Goal: Information Seeking & Learning: Compare options

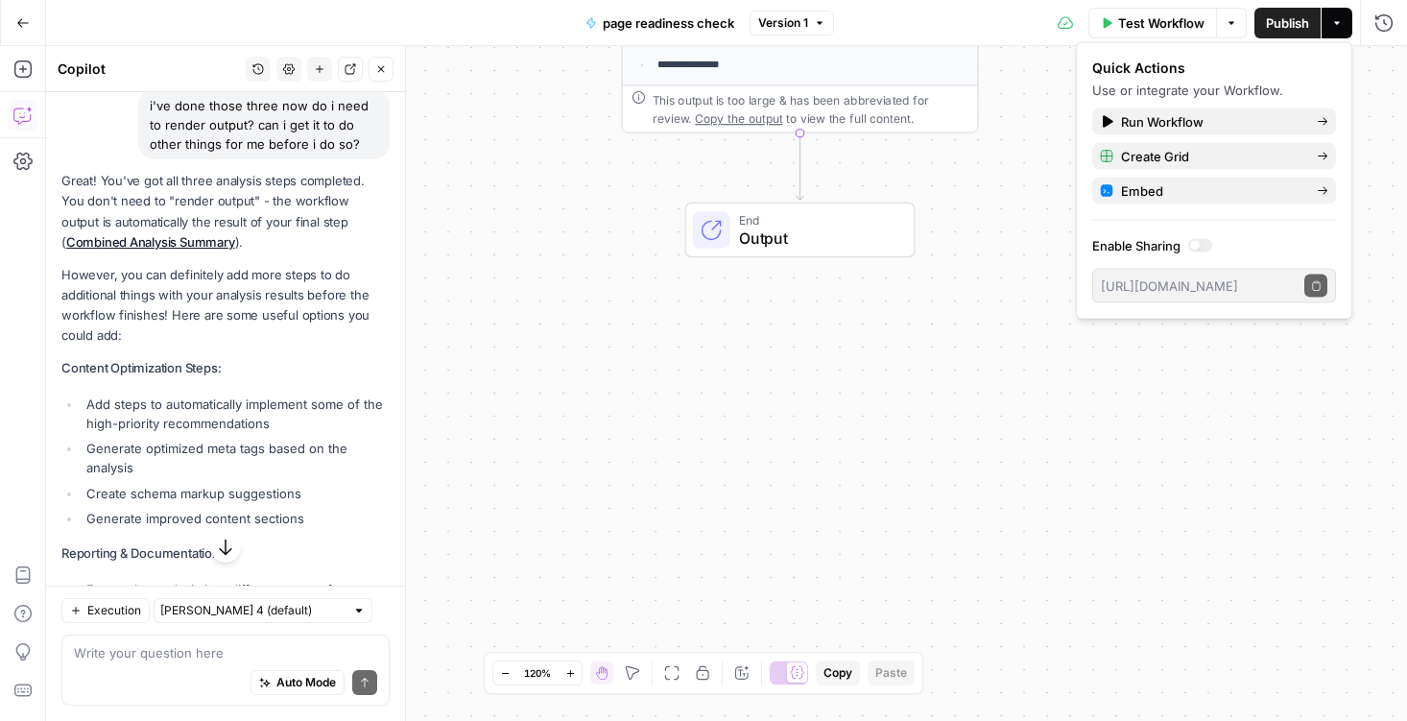
scroll to position [38579, 0]
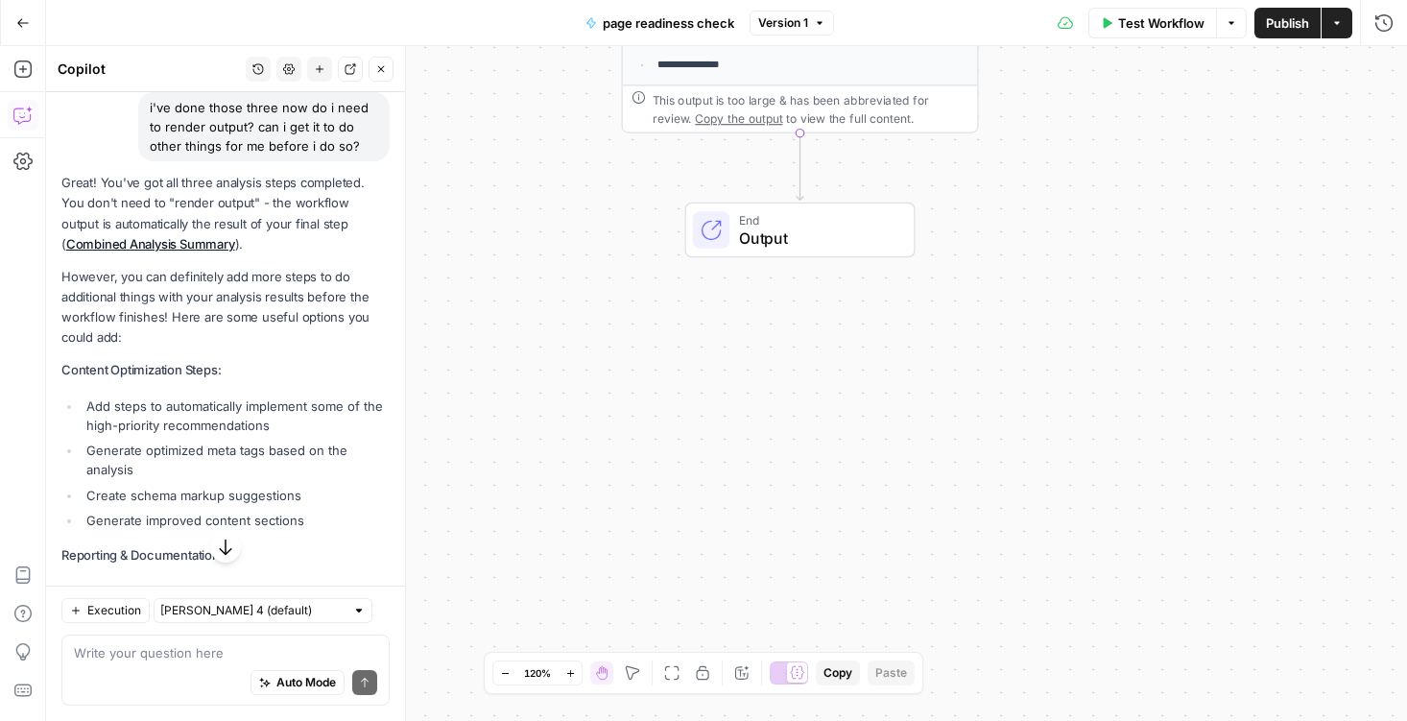
click at [22, 30] on button "Go Back" at bounding box center [23, 23] width 35 height 35
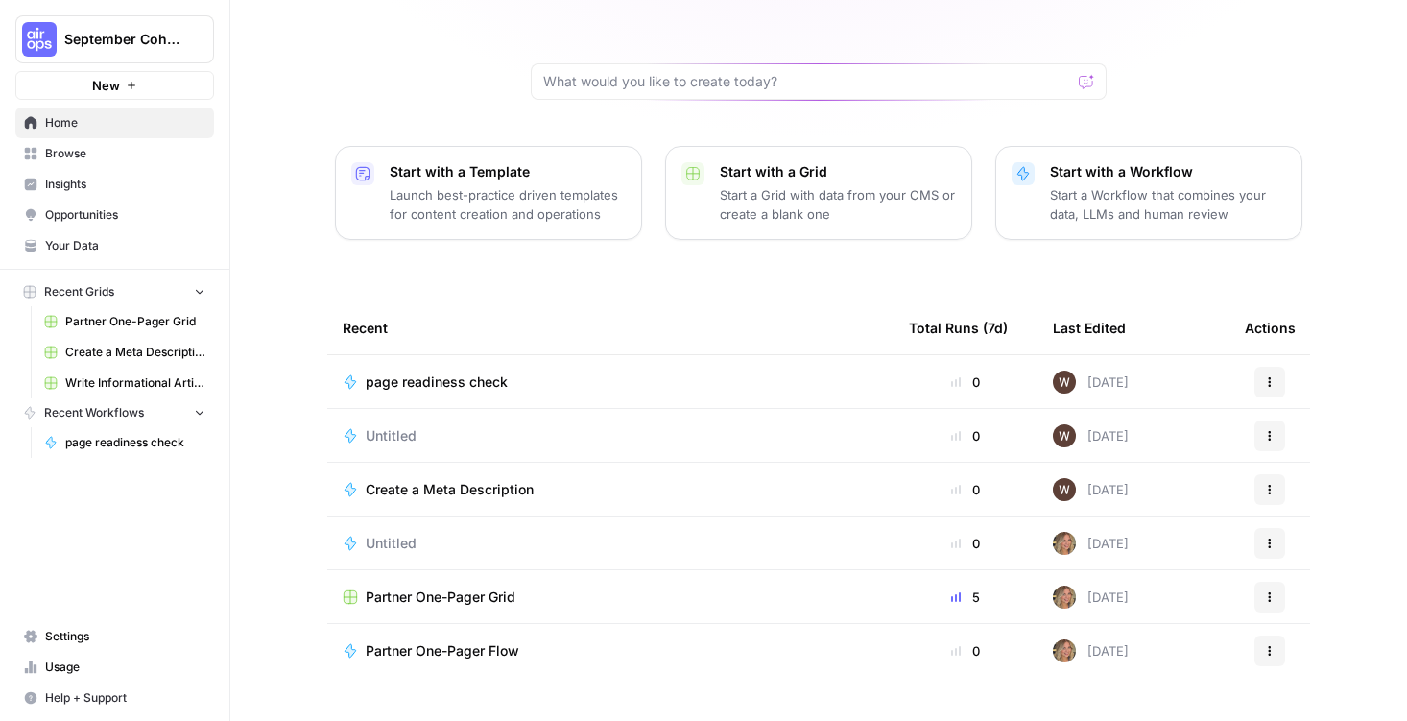
scroll to position [162, 0]
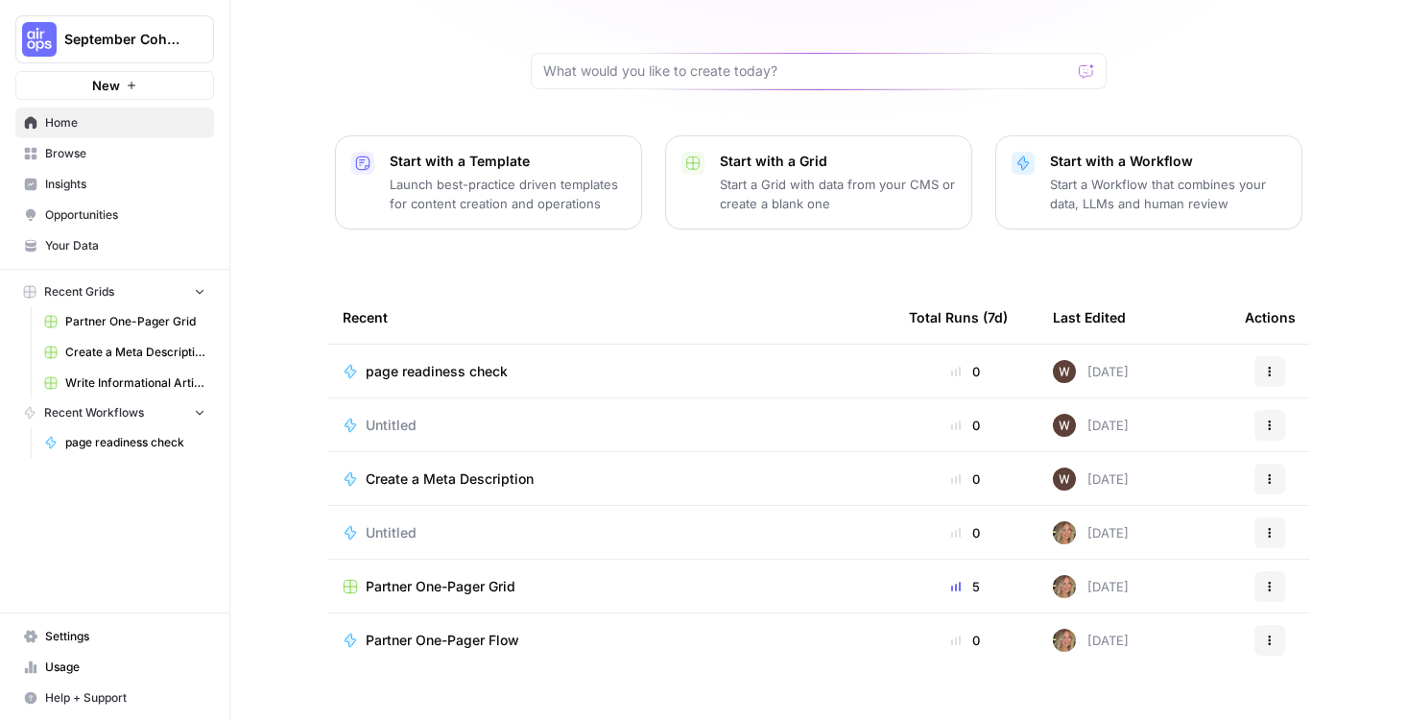
click at [697, 416] on div "Untitled" at bounding box center [610, 425] width 535 height 19
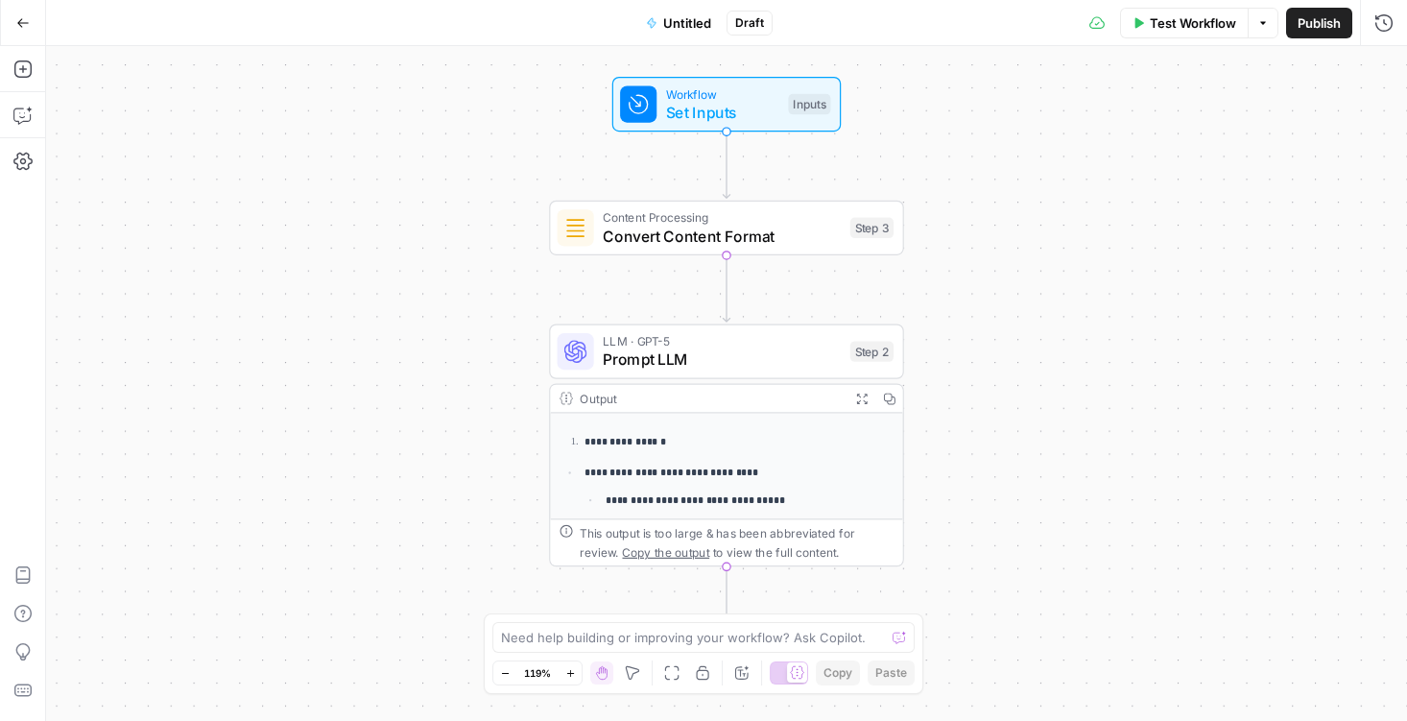
click at [19, 17] on icon "button" at bounding box center [22, 22] width 13 height 13
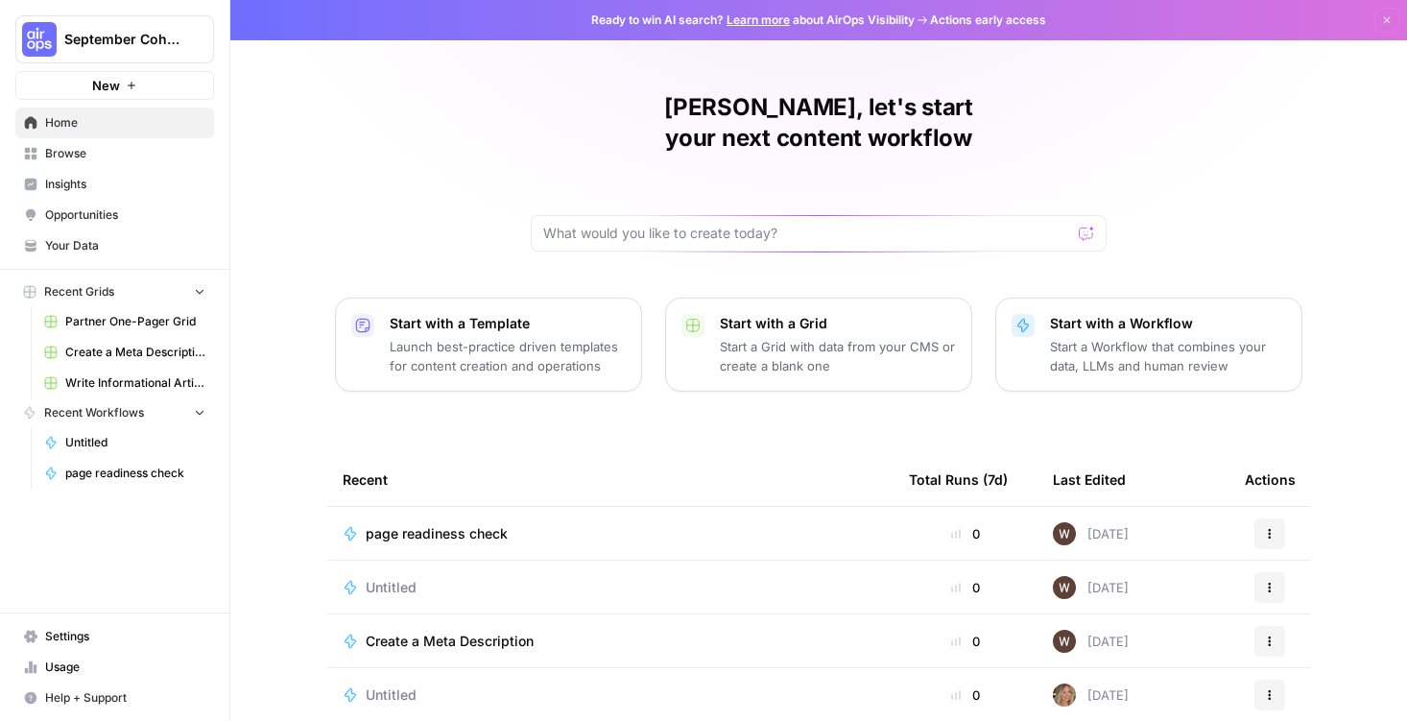
click at [118, 40] on div "New" at bounding box center [115, 45] width 26 height 18
click at [113, 318] on span "Partner One-Pager Grid" at bounding box center [135, 321] width 140 height 17
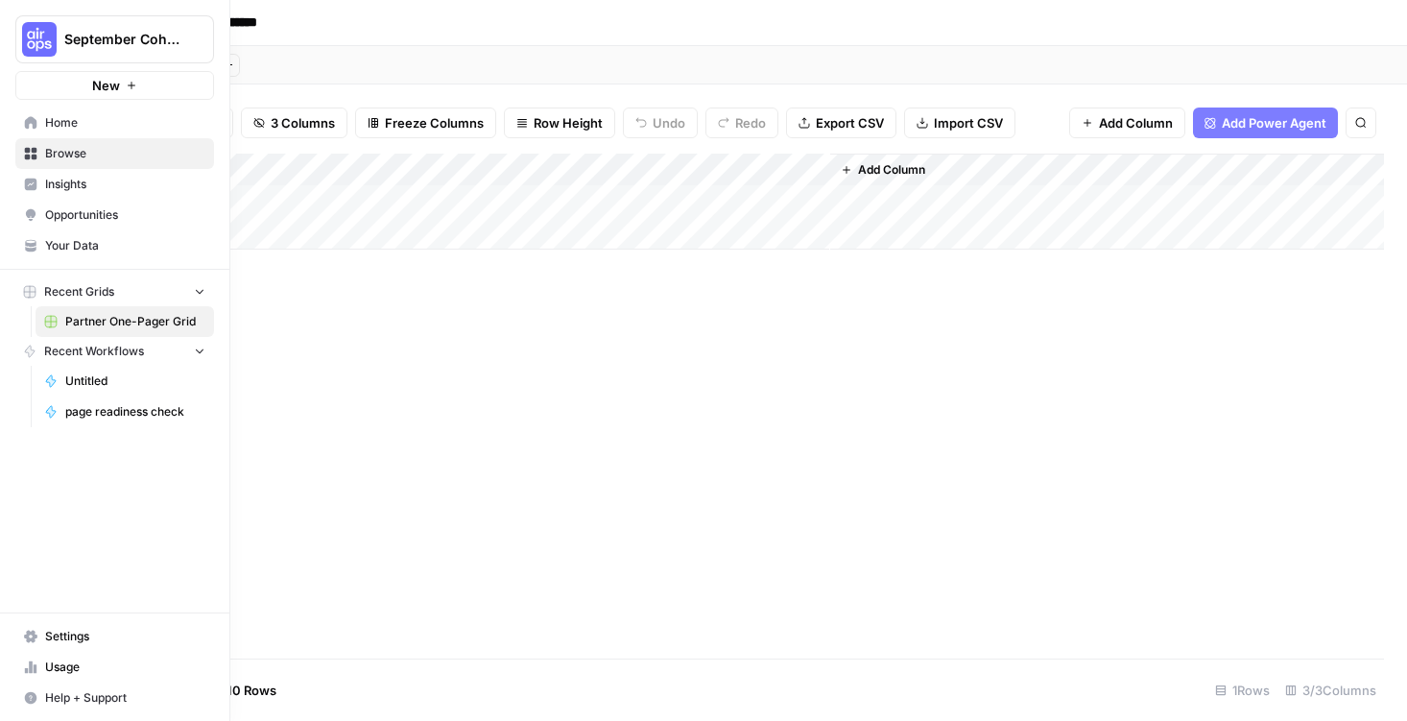
click at [38, 118] on link "Home" at bounding box center [114, 122] width 199 height 31
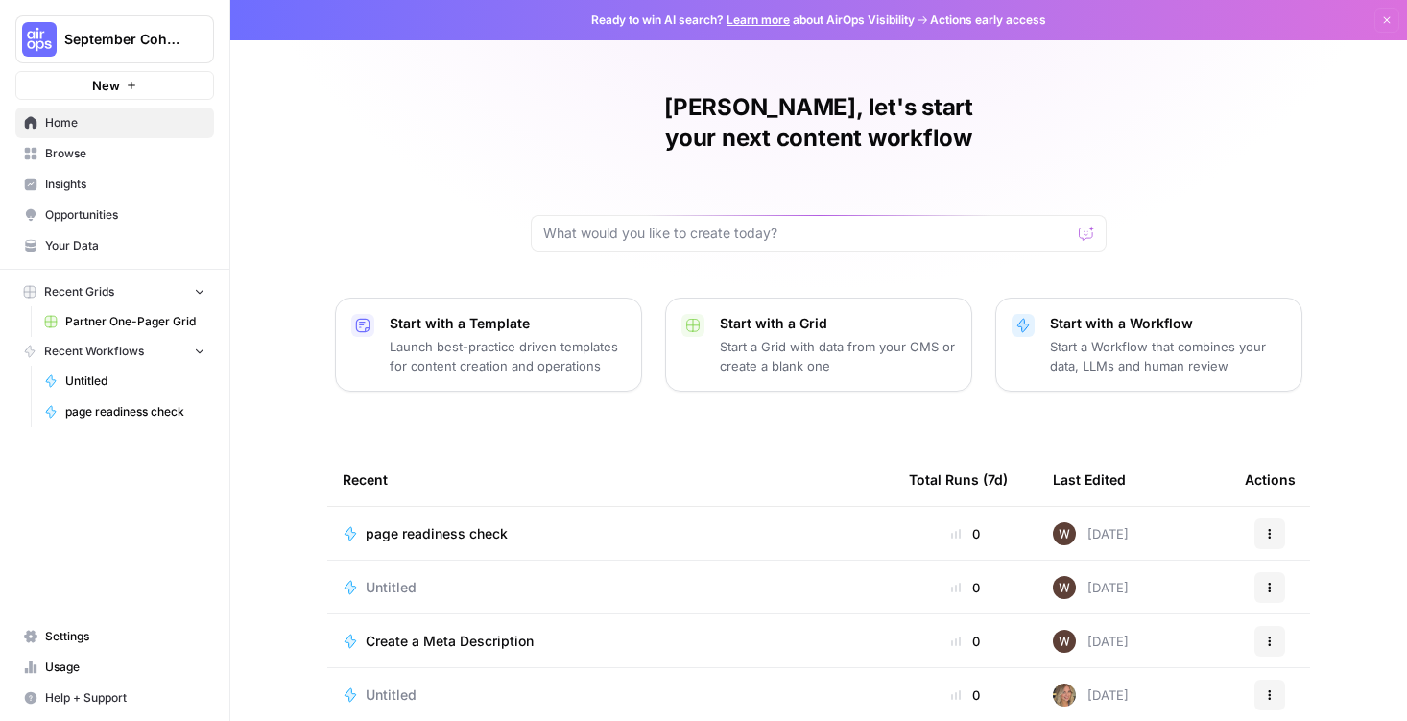
click at [59, 258] on link "Your Data" at bounding box center [114, 245] width 199 height 31
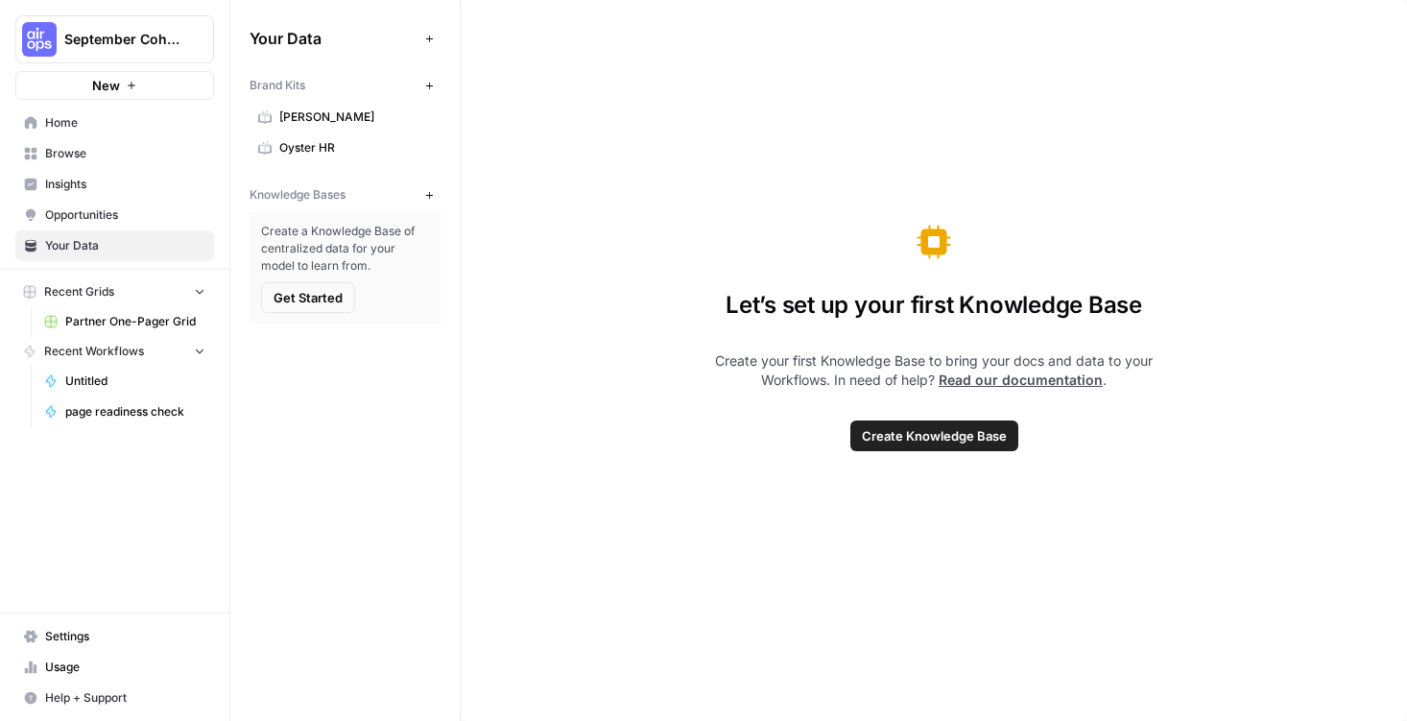
click at [290, 119] on span "[PERSON_NAME]" at bounding box center [355, 116] width 153 height 17
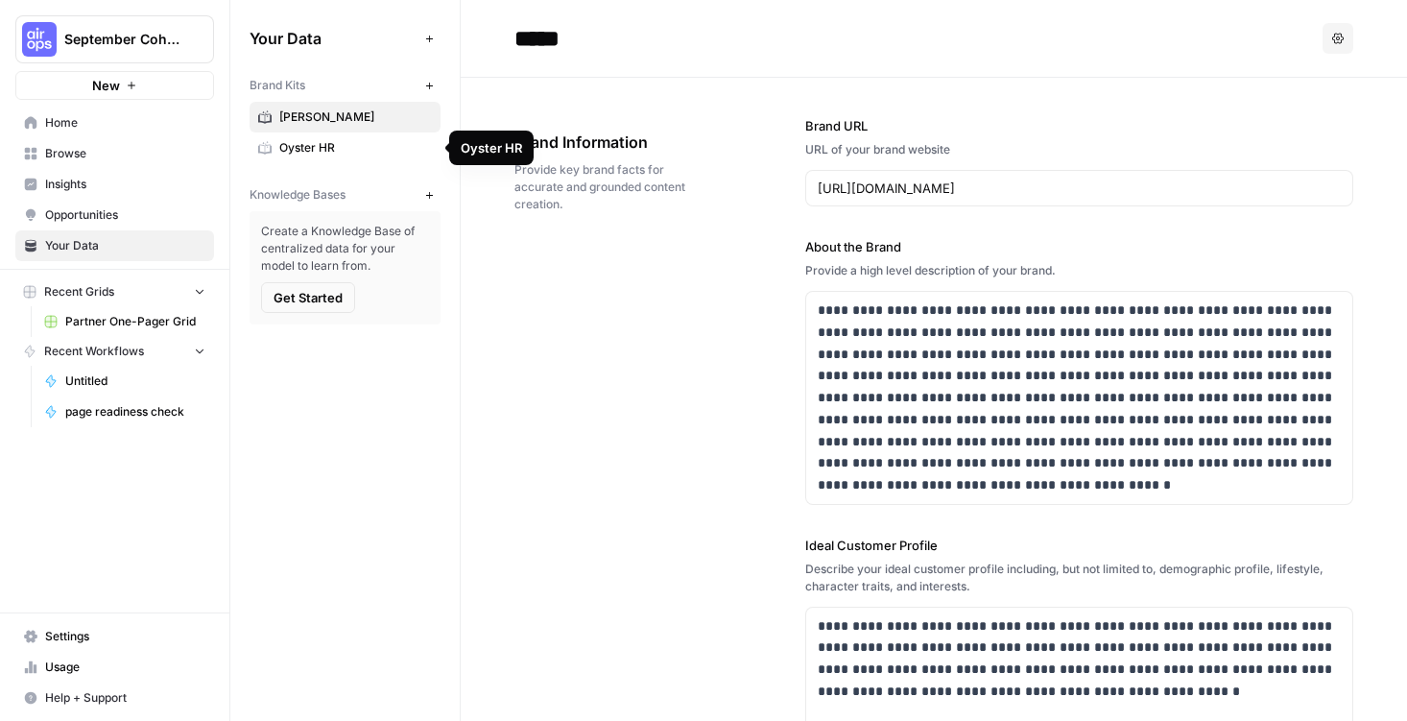
click at [281, 155] on span "Oyster HR" at bounding box center [355, 147] width 153 height 17
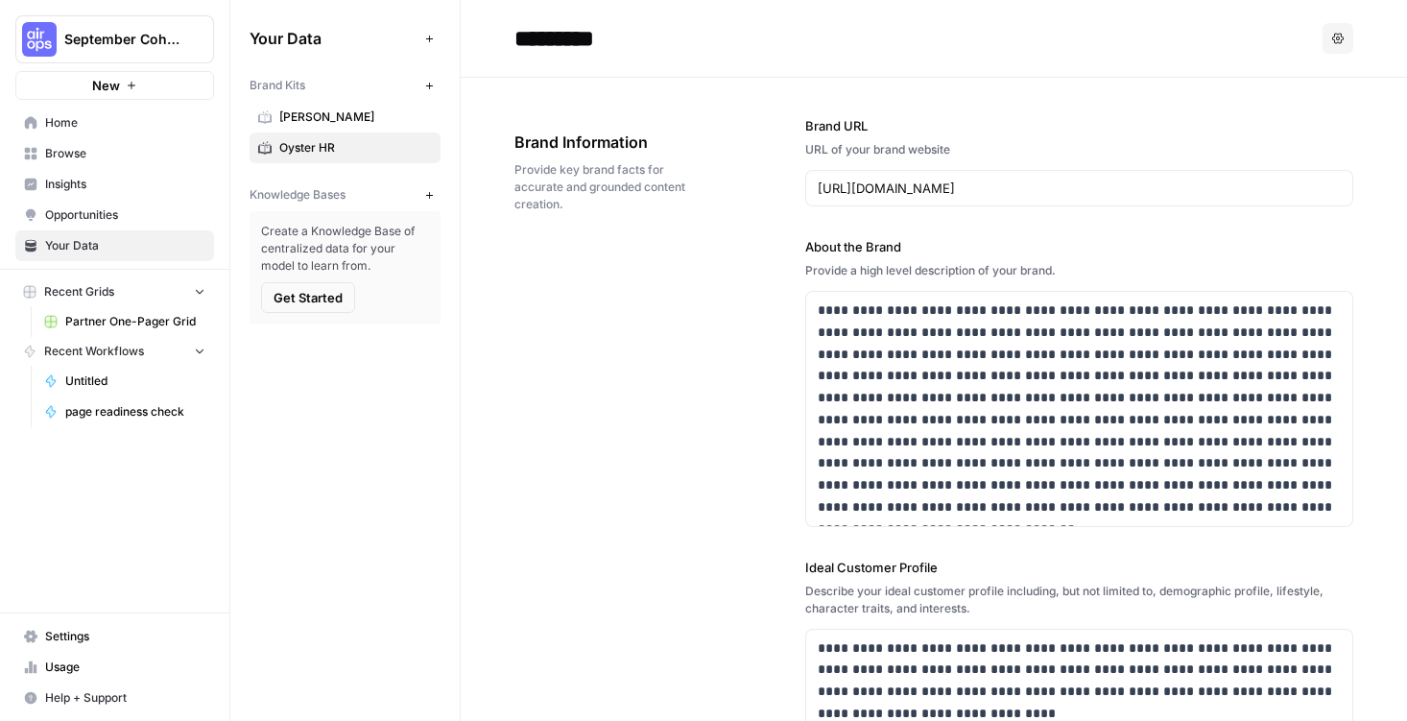
click at [295, 116] on span "[PERSON_NAME]" at bounding box center [355, 116] width 153 height 17
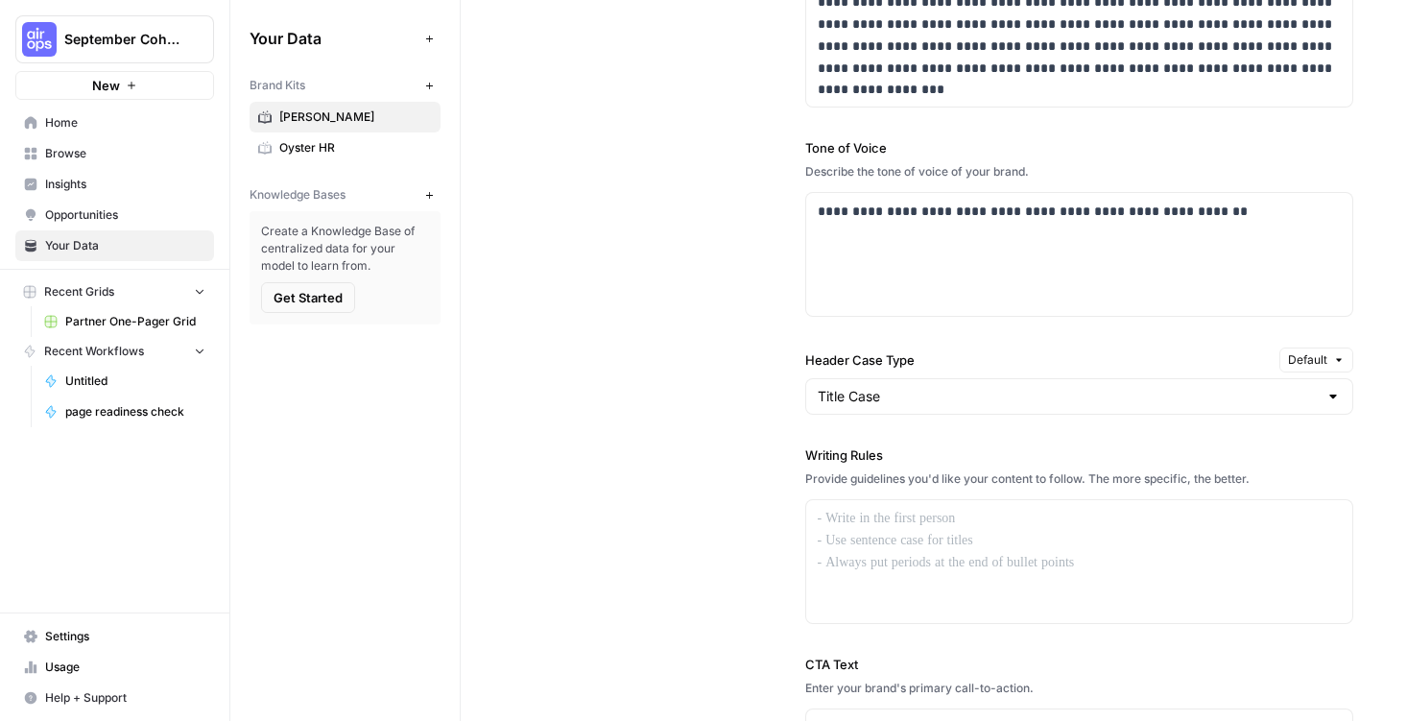
scroll to position [1331, 0]
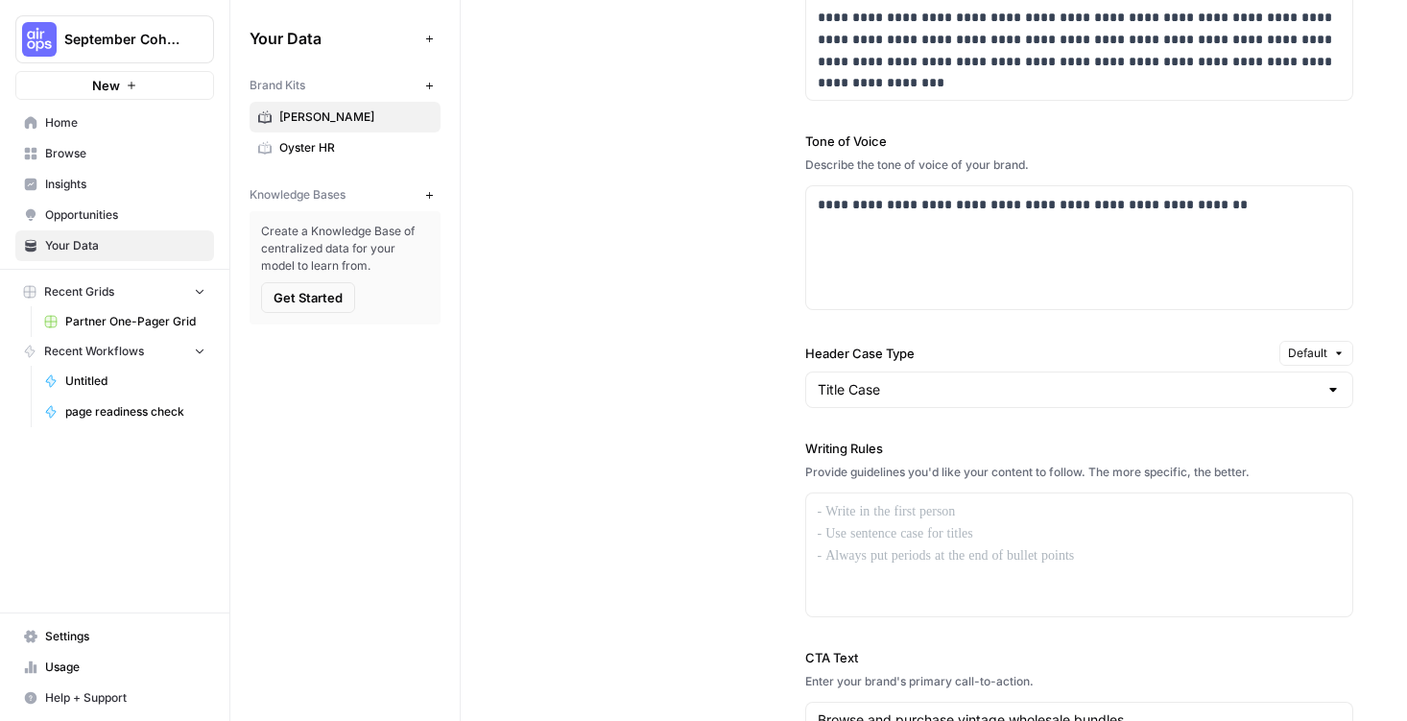
click at [319, 149] on span "Oyster HR" at bounding box center [355, 147] width 153 height 17
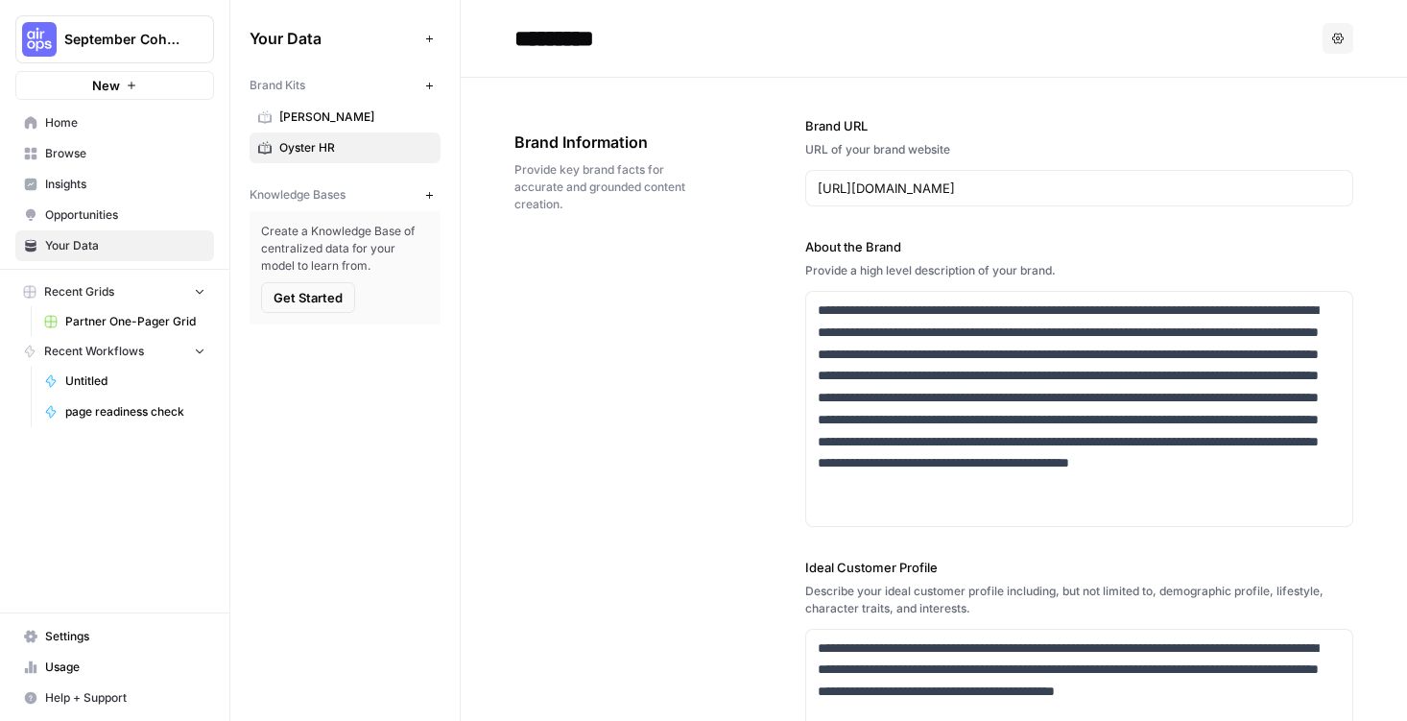
click at [274, 104] on link "[PERSON_NAME]" at bounding box center [345, 117] width 191 height 31
